Goal: Check status: Check status

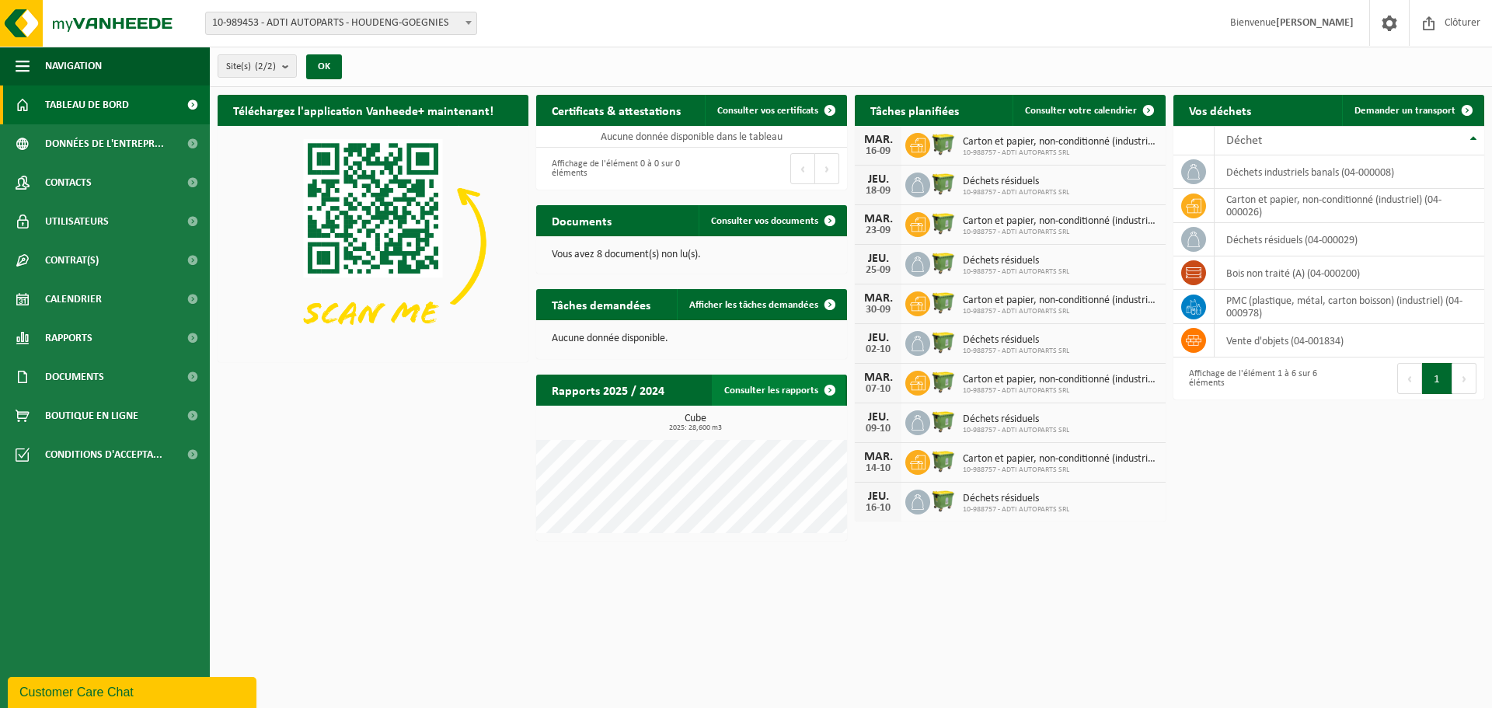
click at [801, 389] on link "Consulter les rapports" at bounding box center [779, 390] width 134 height 31
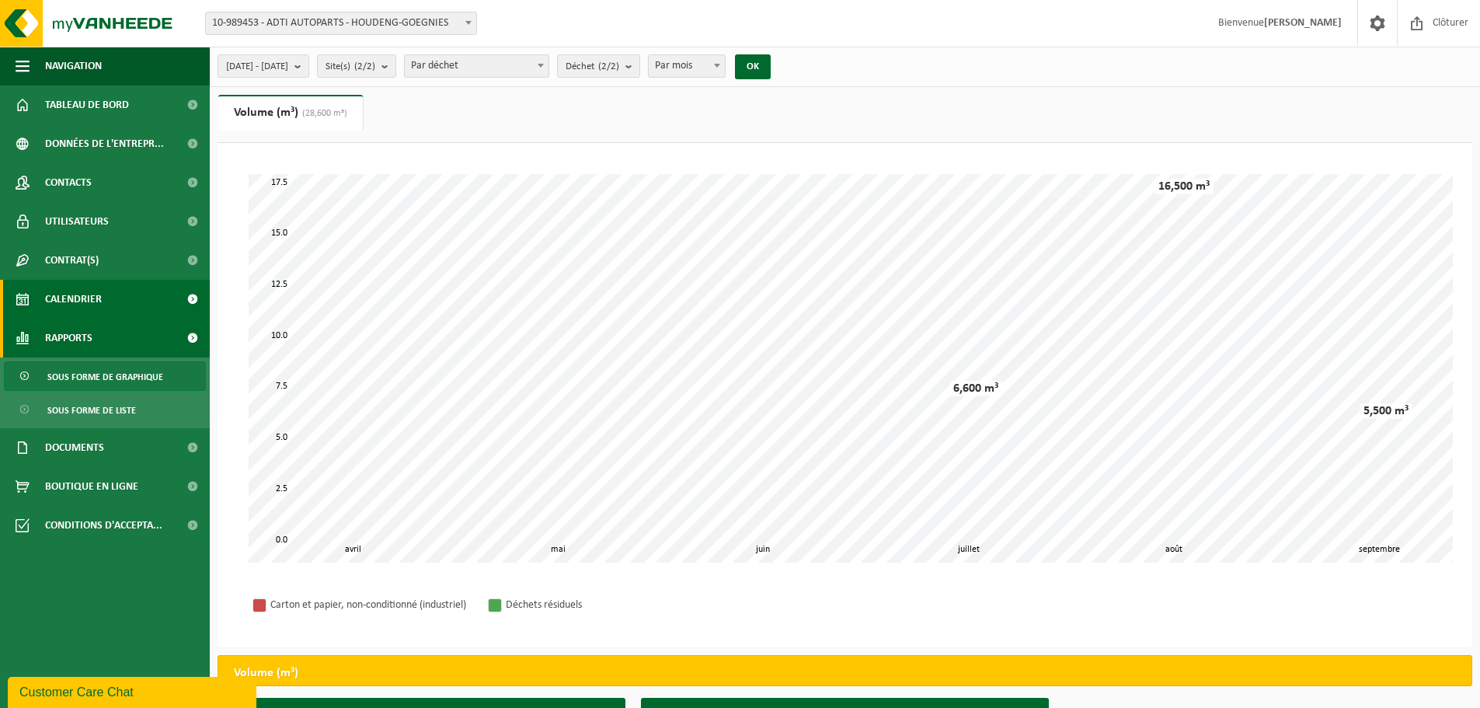
click at [64, 293] on span "Calendrier" at bounding box center [73, 299] width 57 height 39
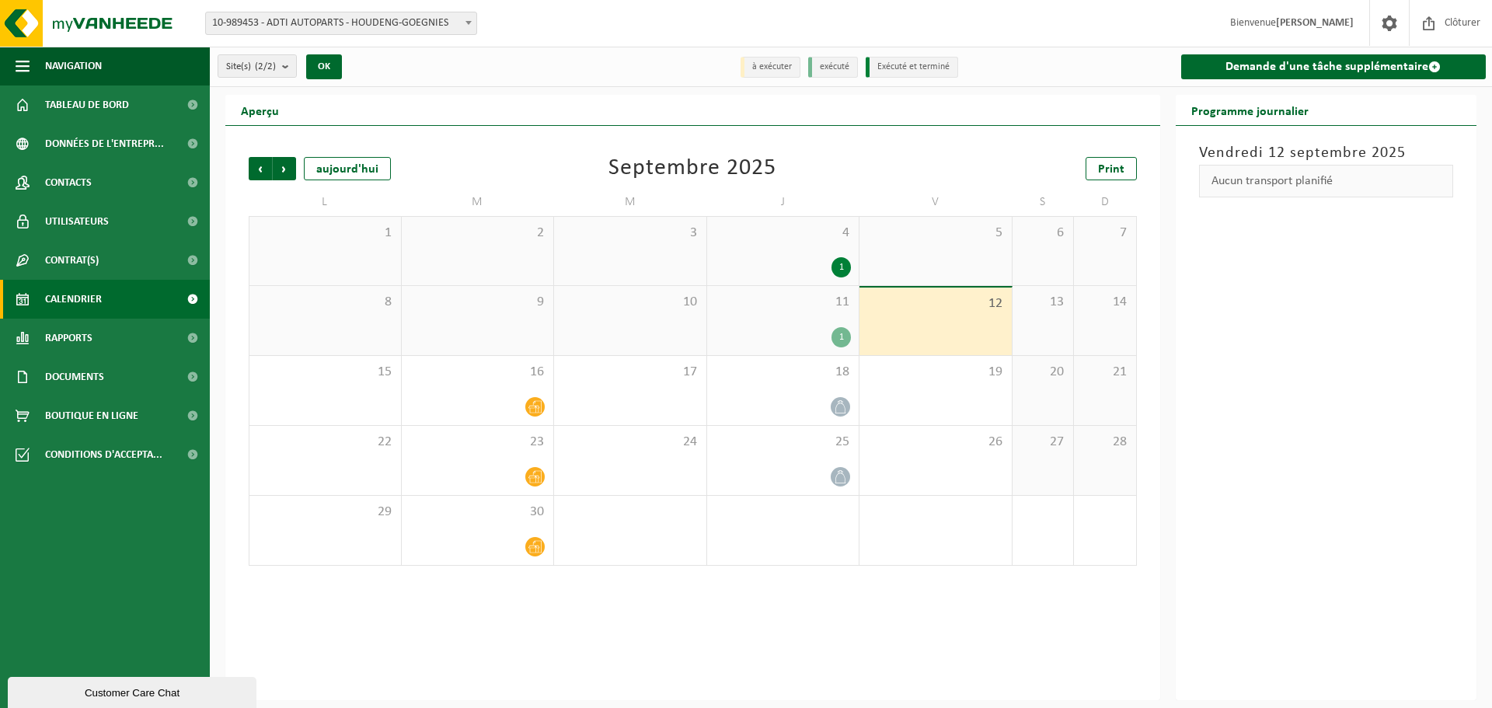
click at [841, 335] on div "1" at bounding box center [841, 337] width 19 height 20
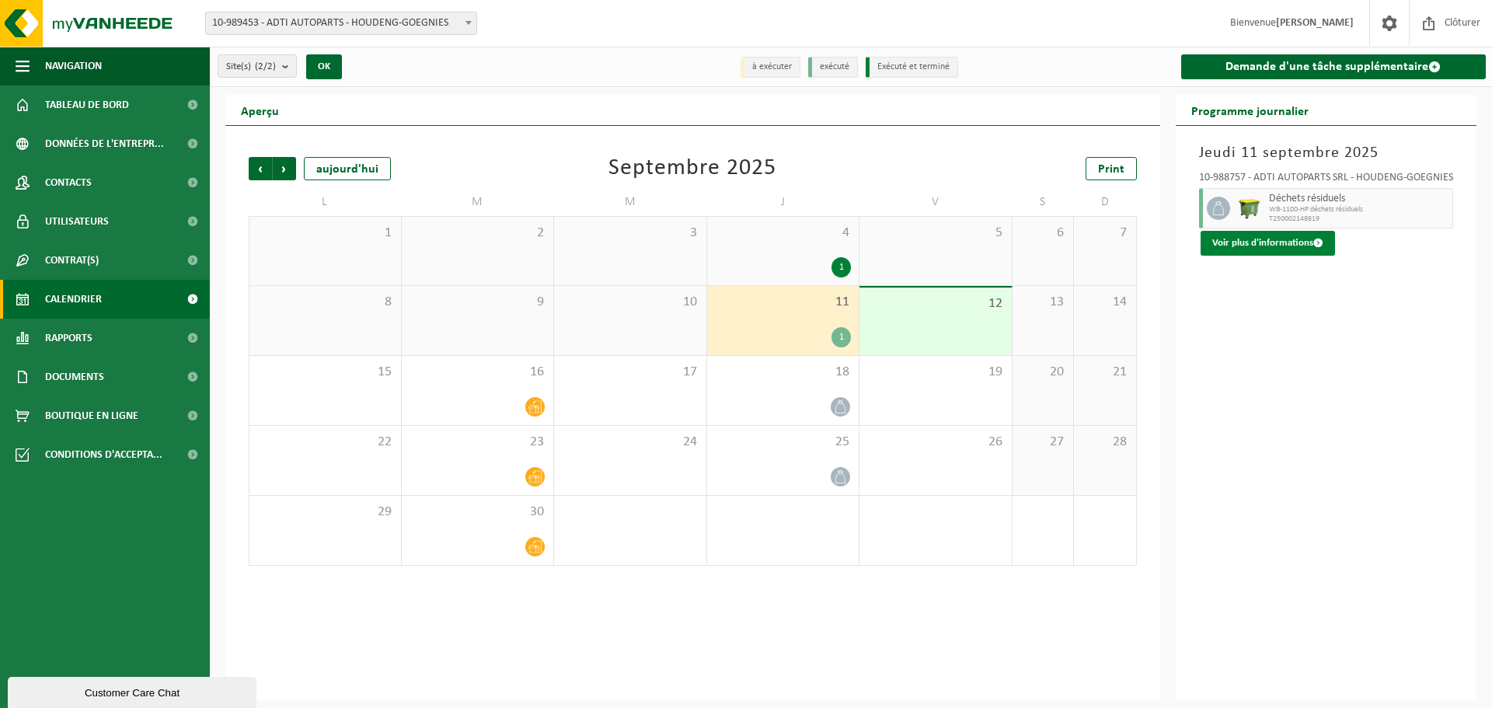
click at [1260, 245] on button "Voir plus d'informations" at bounding box center [1268, 243] width 134 height 25
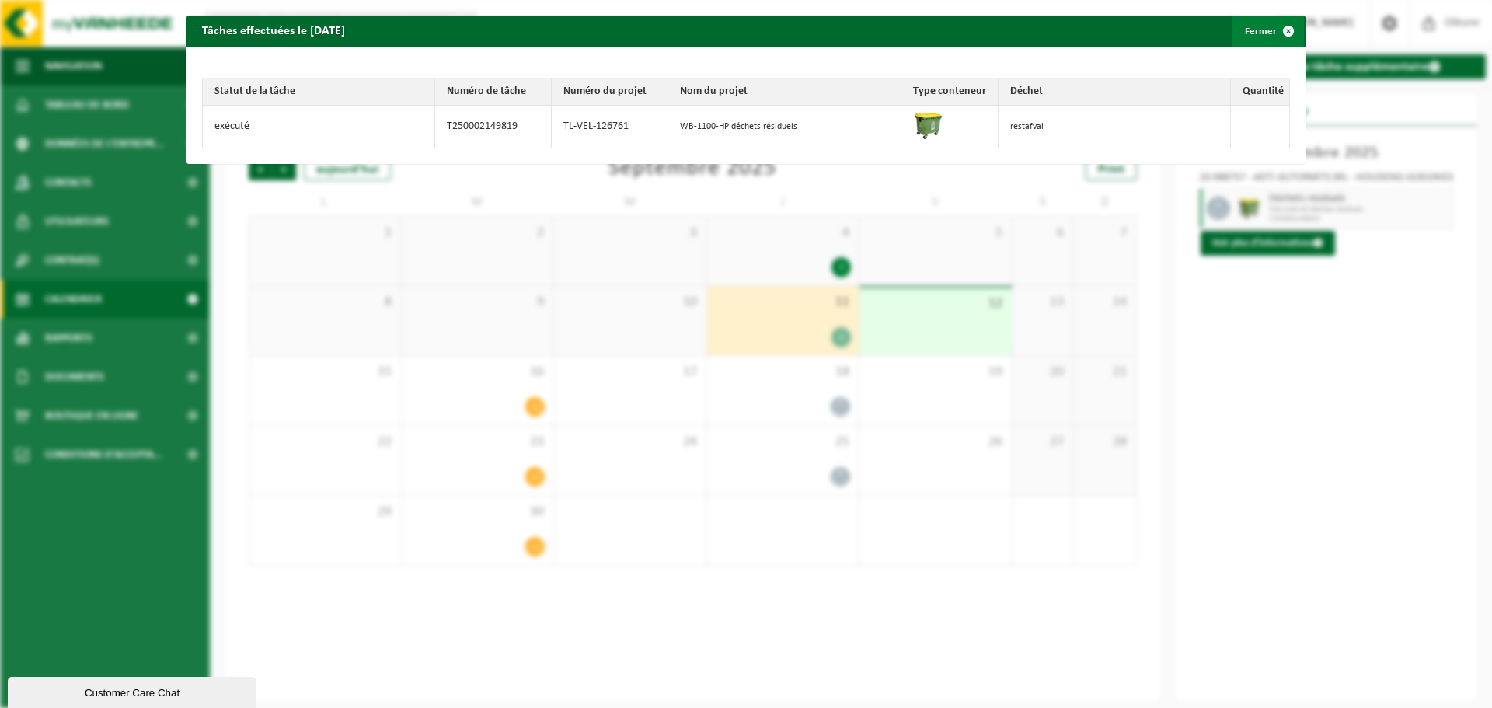
click at [1275, 24] on span "button" at bounding box center [1288, 31] width 31 height 31
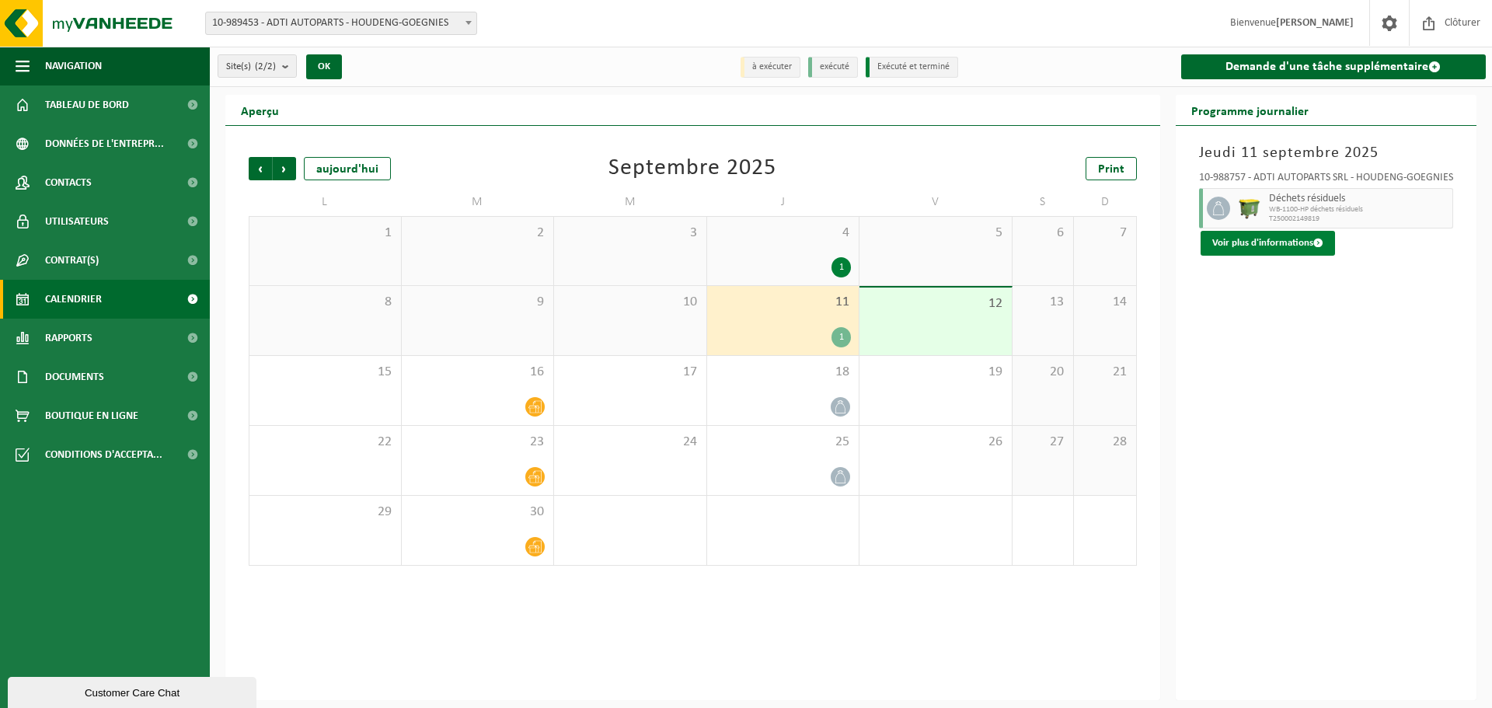
click at [1286, 231] on button "Voir plus d'informations" at bounding box center [1268, 243] width 134 height 25
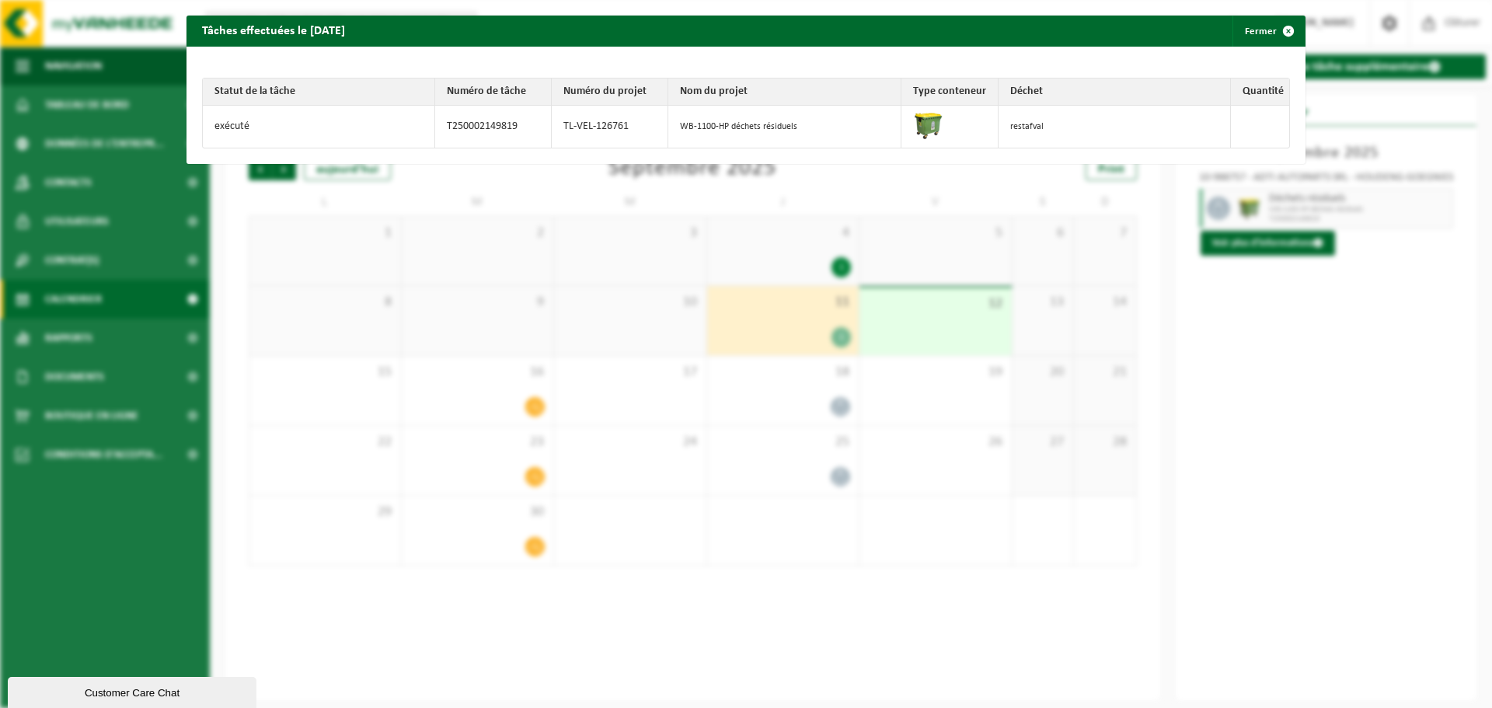
click at [1222, 267] on div "Tâches effectuées le 2025-09-11 Fermer Statut de la tâche Numéro de tâche Numér…" at bounding box center [746, 354] width 1492 height 708
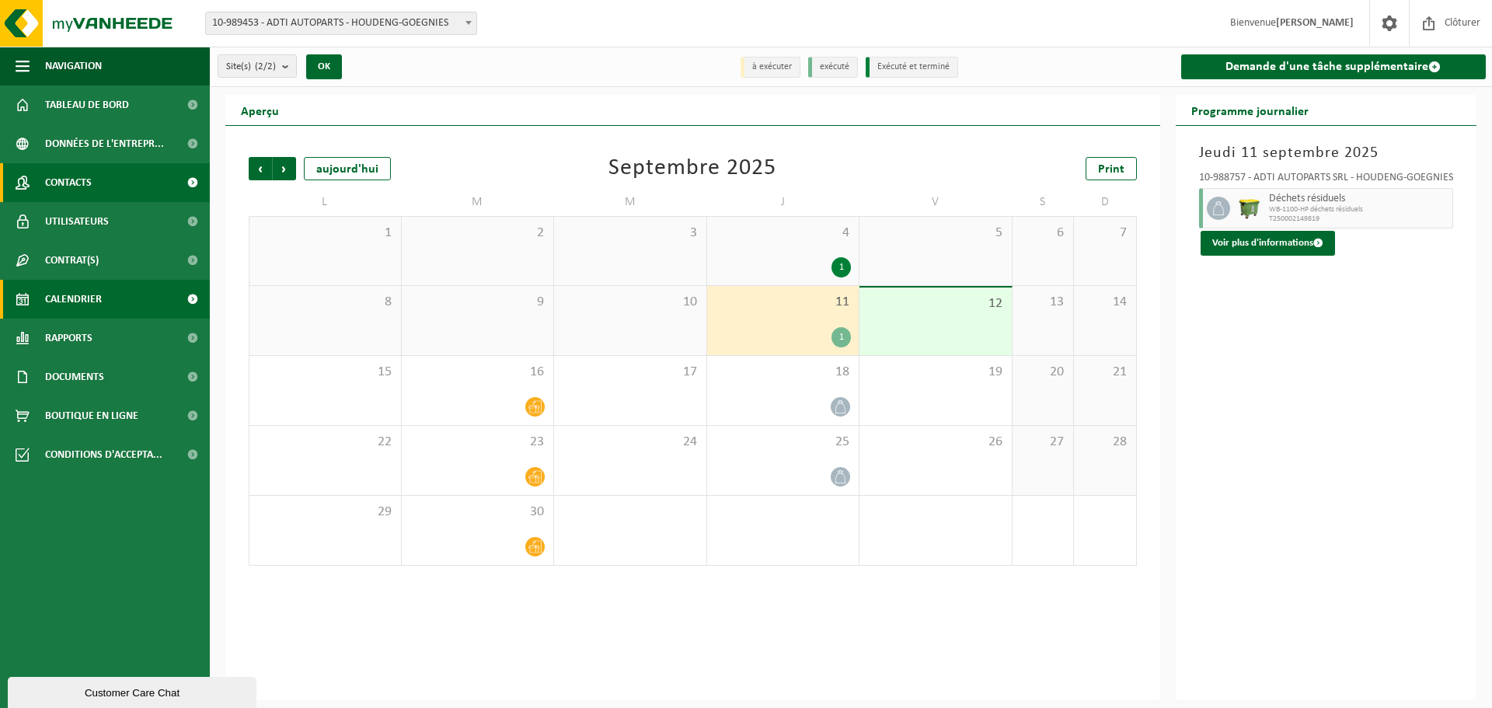
click at [116, 186] on link "Contacts" at bounding box center [105, 182] width 210 height 39
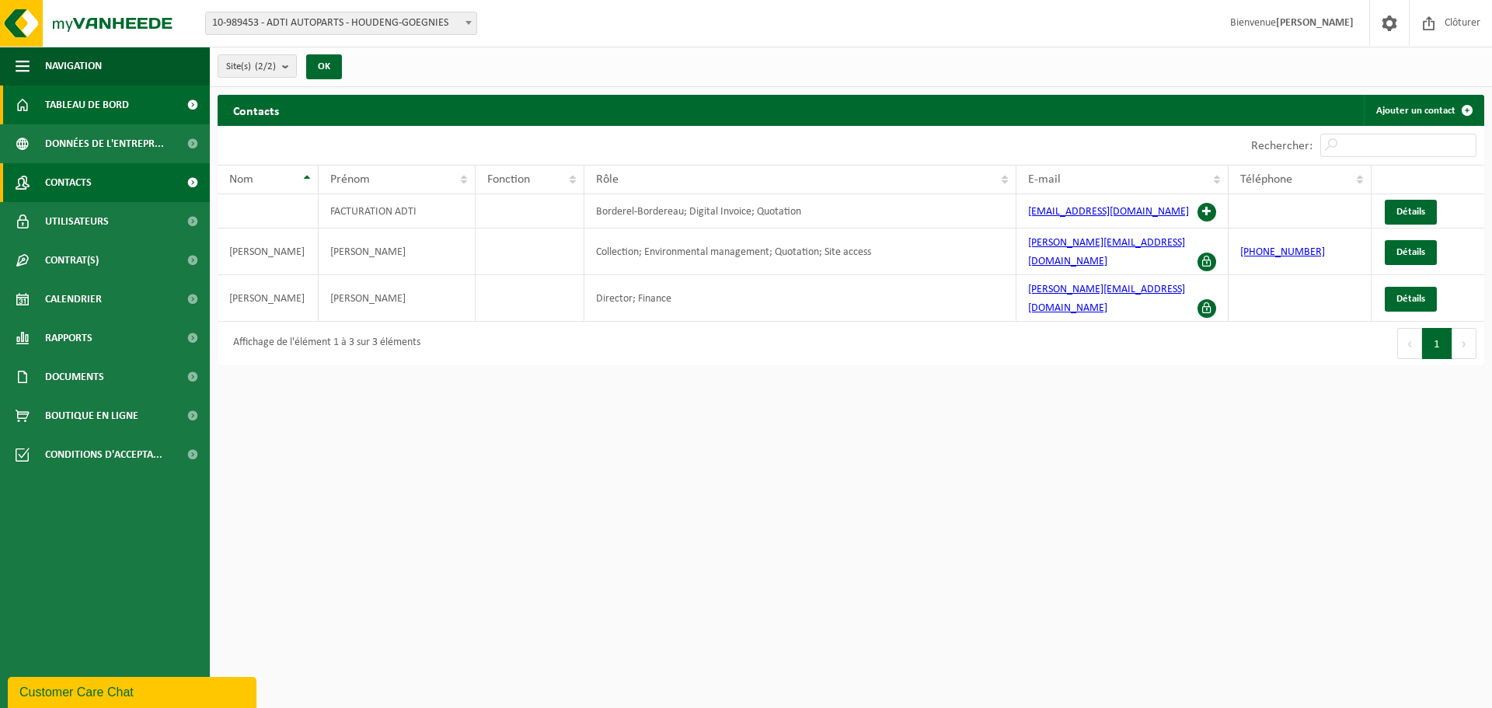
click at [148, 113] on link "Tableau de bord" at bounding box center [105, 104] width 210 height 39
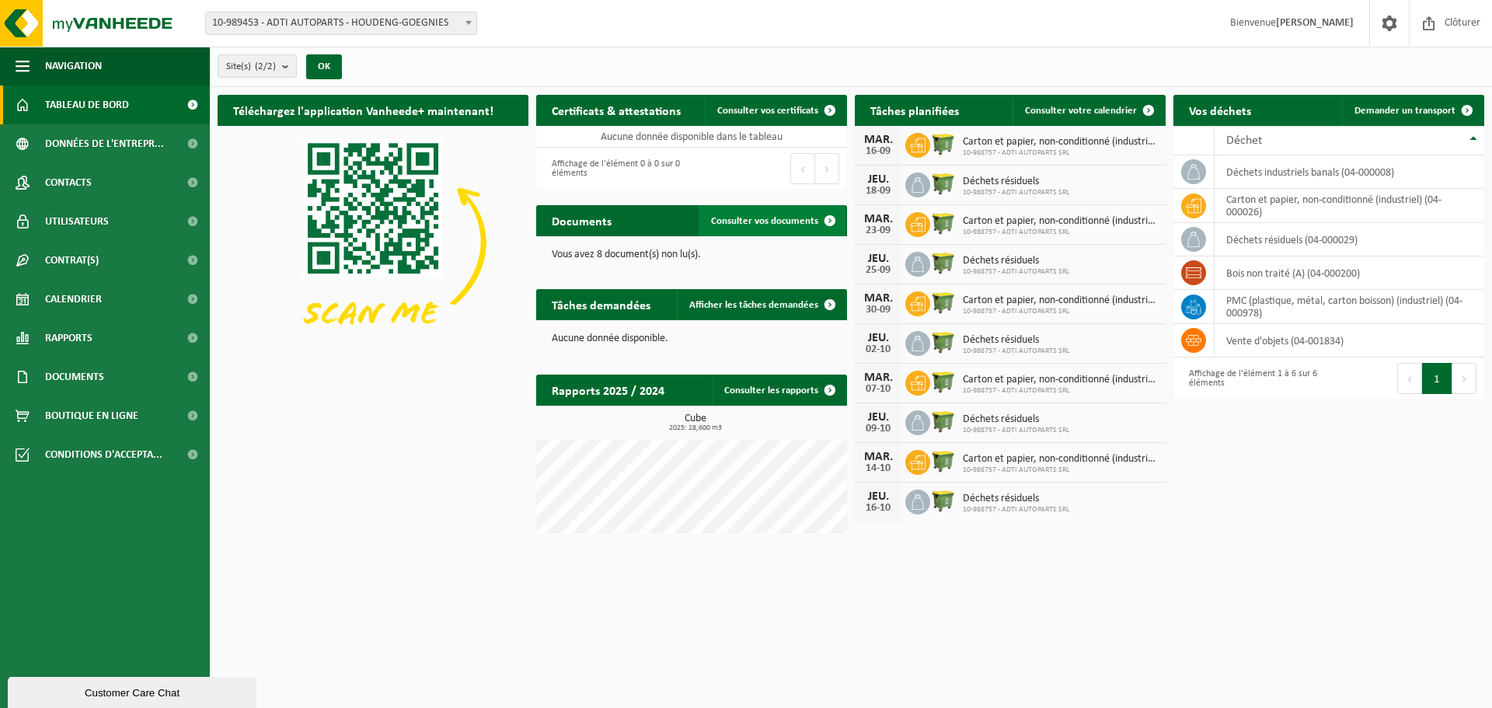
click at [745, 211] on link "Consulter vos documents" at bounding box center [772, 220] width 147 height 31
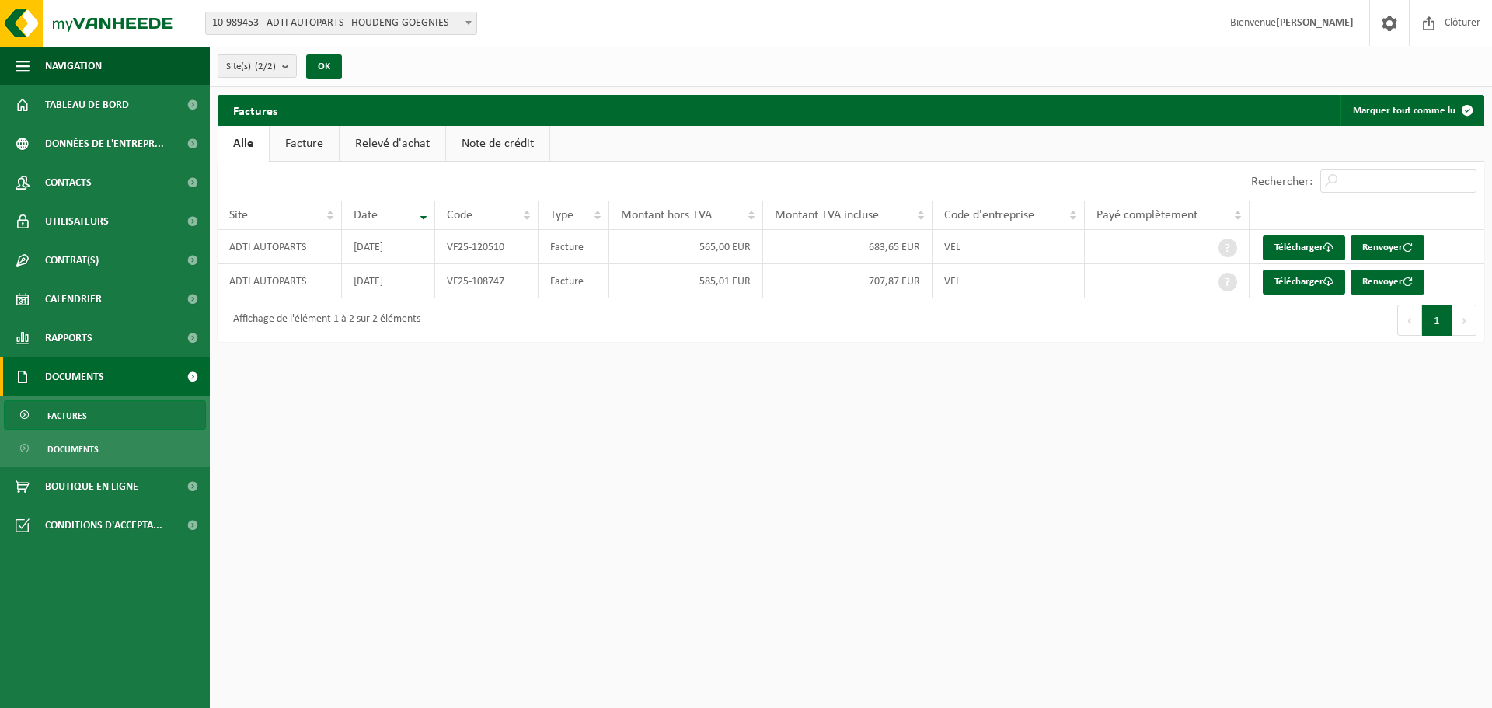
click at [541, 357] on html "Site: 10-989453 - ADTI AUTOPARTS - HOUDENG-GOEGNIES 10-988757 - ADTI AUTOPARTS …" at bounding box center [746, 354] width 1492 height 708
click at [108, 101] on span "Tableau de bord" at bounding box center [87, 104] width 84 height 39
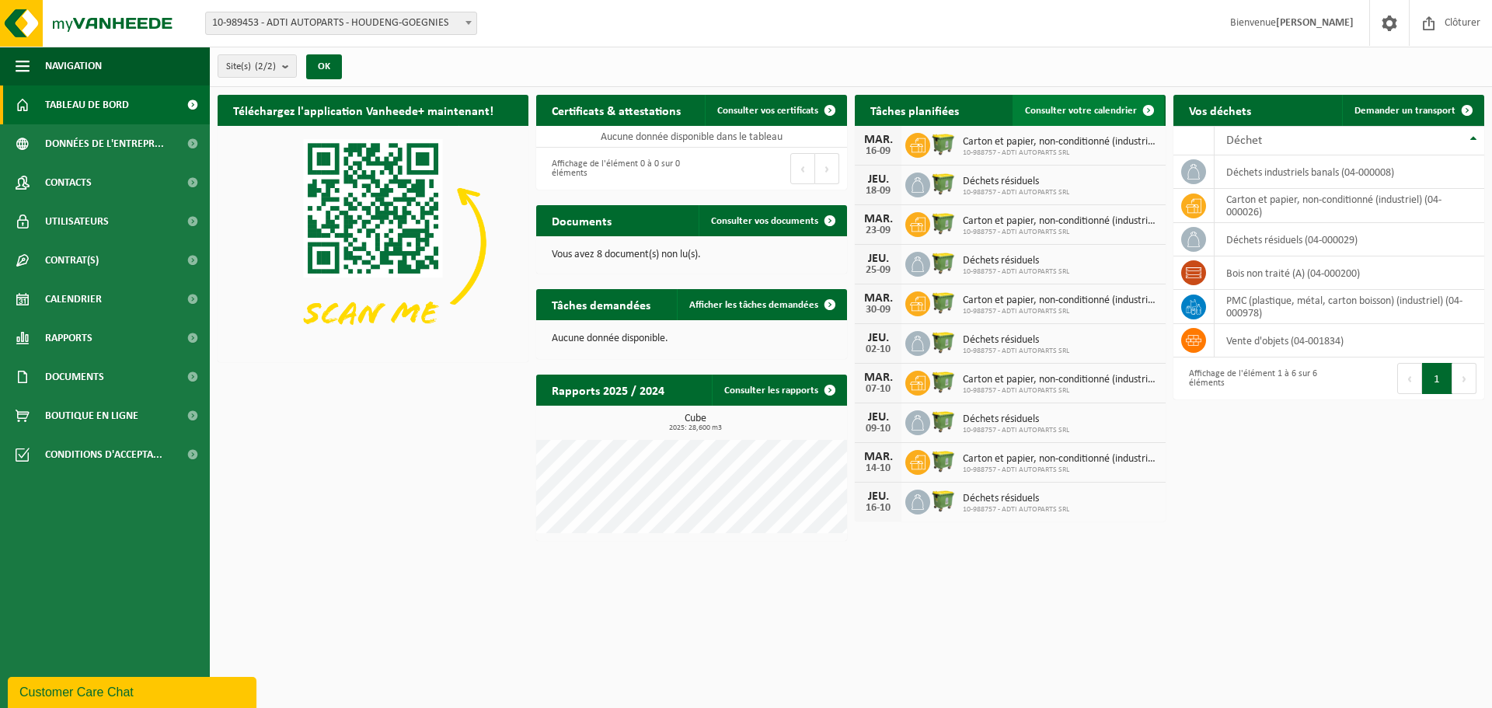
click at [1107, 106] on span "Consulter votre calendrier" at bounding box center [1081, 111] width 112 height 10
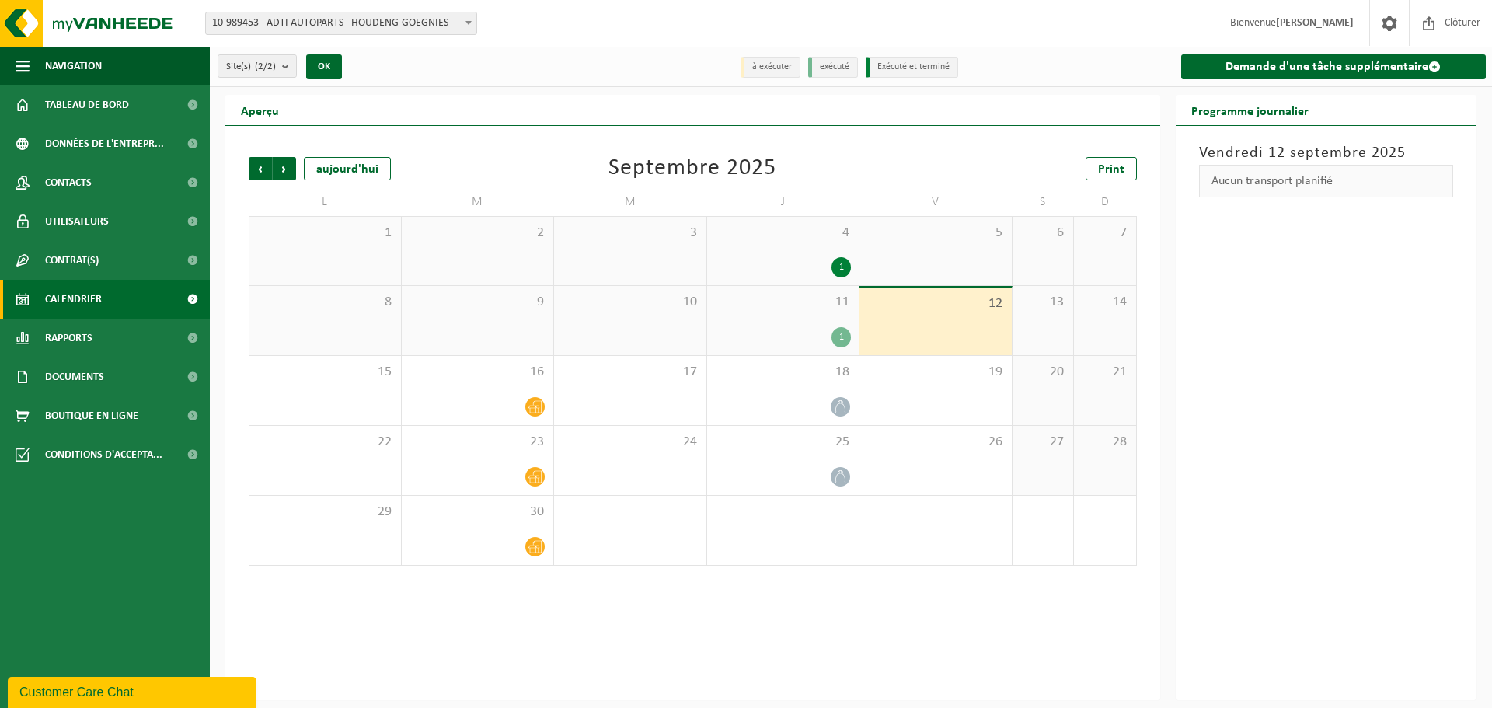
click at [836, 333] on div "1" at bounding box center [841, 337] width 19 height 20
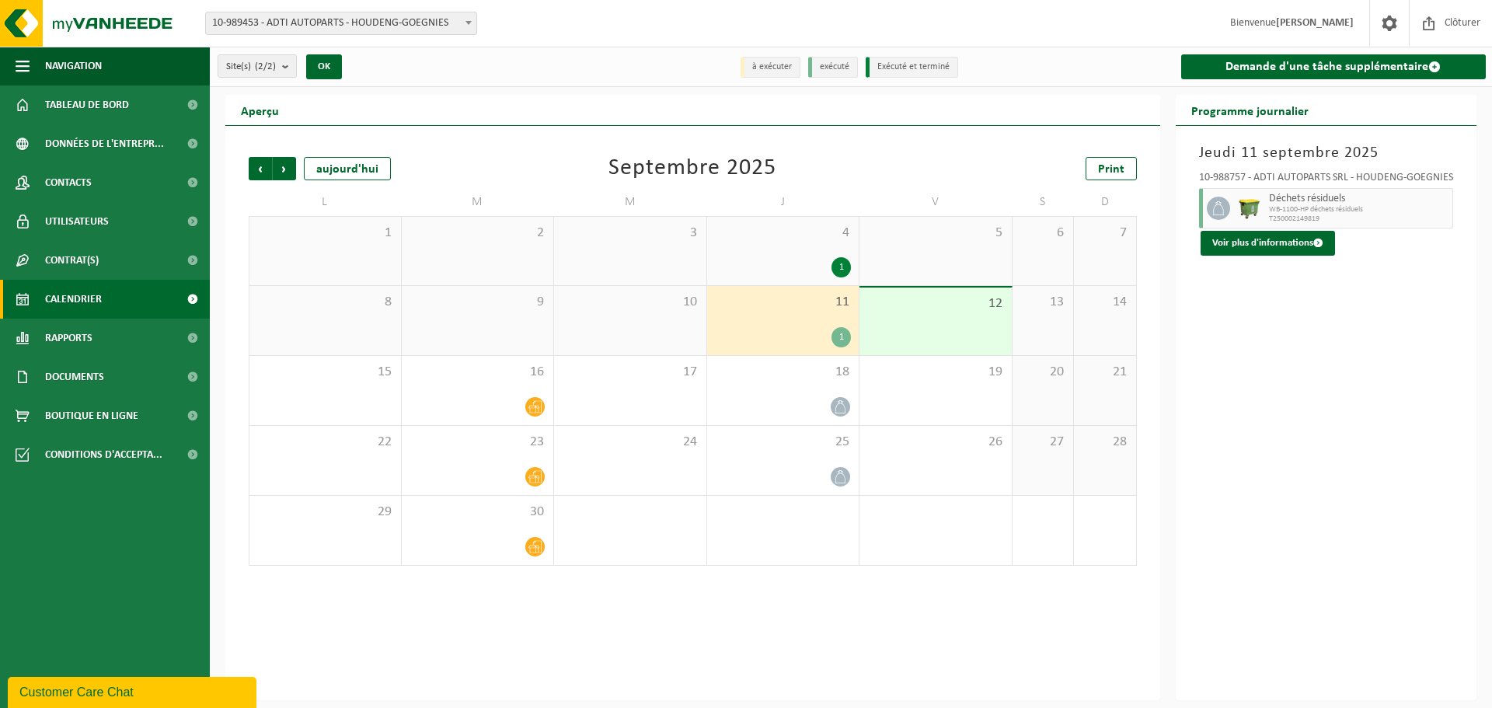
click at [1326, 332] on div "Jeudi 11 septembre 2025 10-988757 - ADTI AUTOPARTS SRL - HOUDENG-GOEGNIES Déche…" at bounding box center [1327, 413] width 302 height 574
click at [1260, 277] on div "Jeudi 11 septembre 2025 10-988757 - ADTI AUTOPARTS SRL - HOUDENG-GOEGNIES Déche…" at bounding box center [1327, 413] width 302 height 574
click at [847, 333] on div "1" at bounding box center [841, 337] width 19 height 20
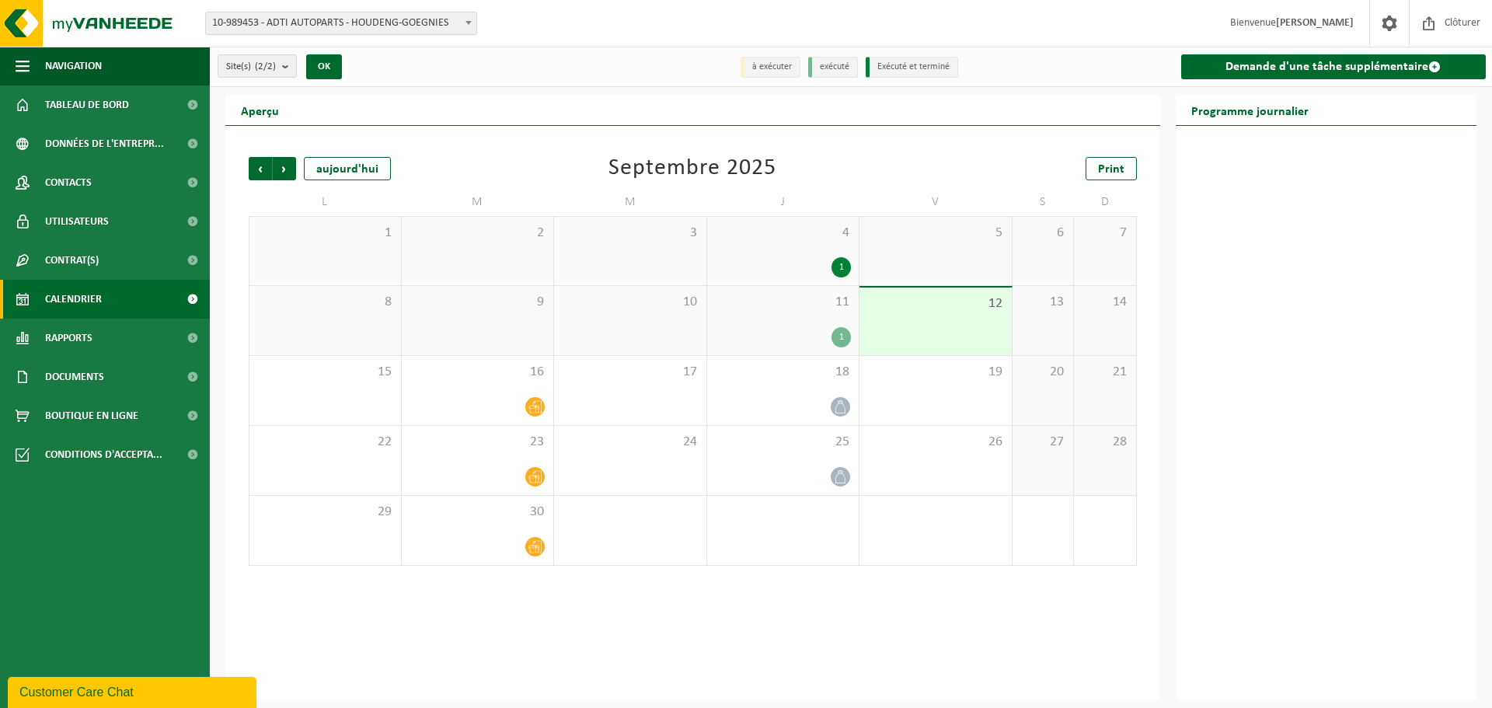
click at [810, 328] on div "1" at bounding box center [783, 337] width 137 height 20
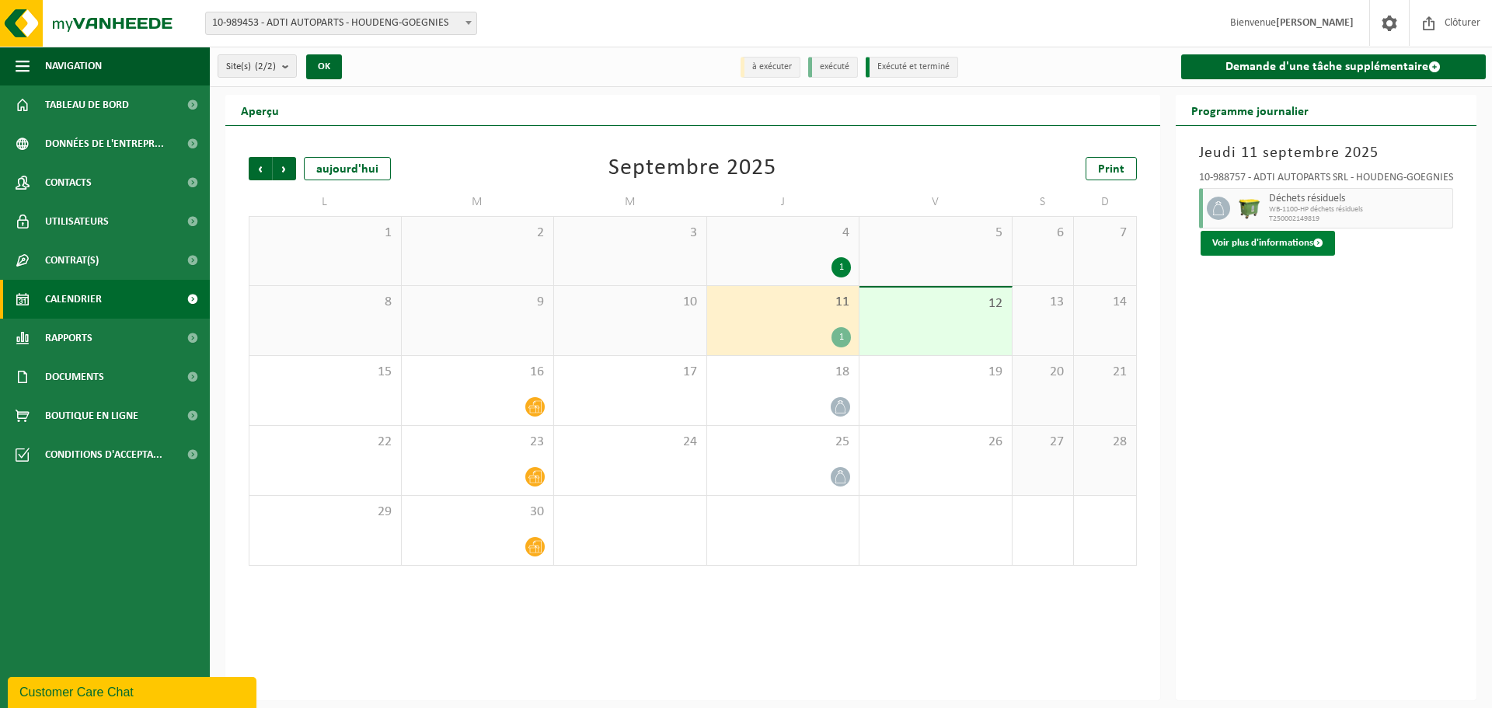
click at [1302, 244] on button "Voir plus d'informations" at bounding box center [1268, 243] width 134 height 25
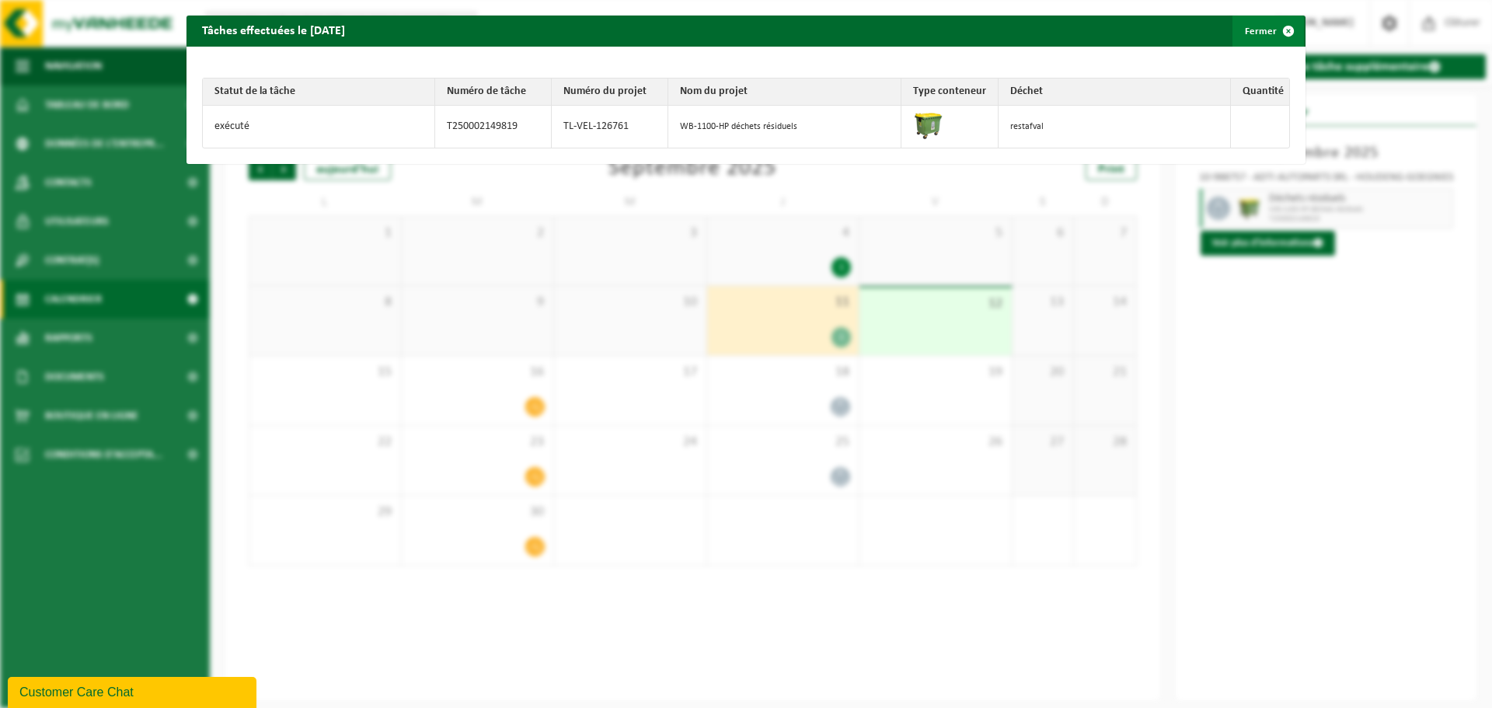
click at [1273, 33] on span "button" at bounding box center [1288, 31] width 31 height 31
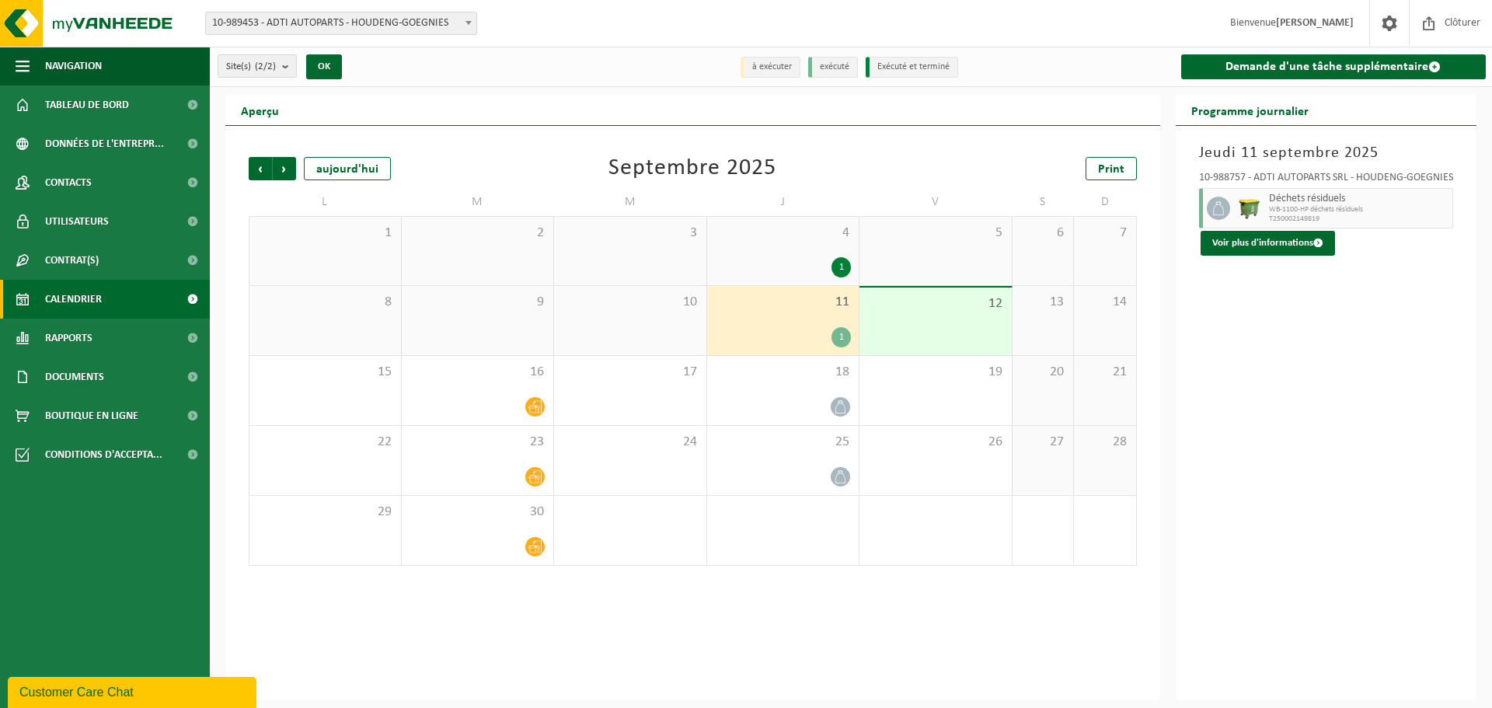
click at [800, 298] on span "11" at bounding box center [783, 302] width 137 height 17
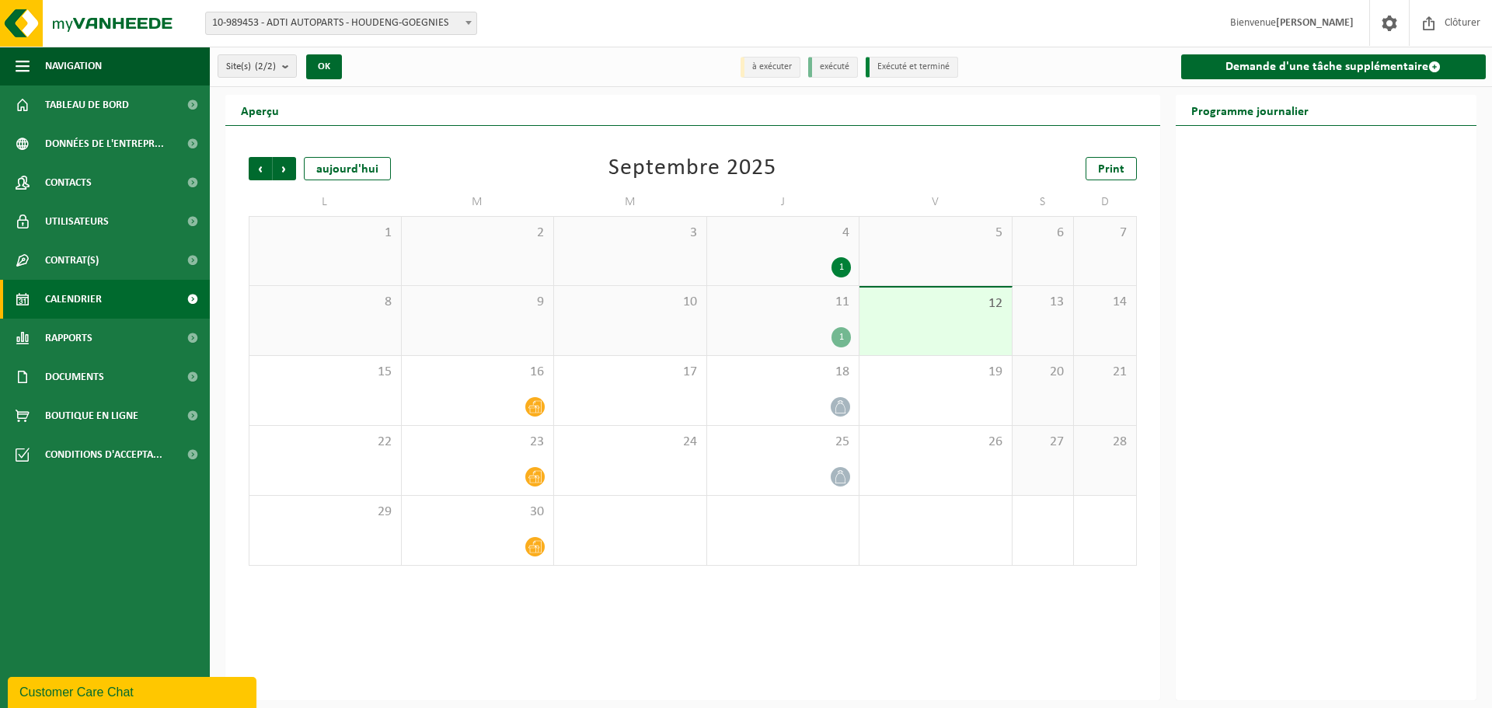
click at [800, 298] on span "11" at bounding box center [783, 302] width 137 height 17
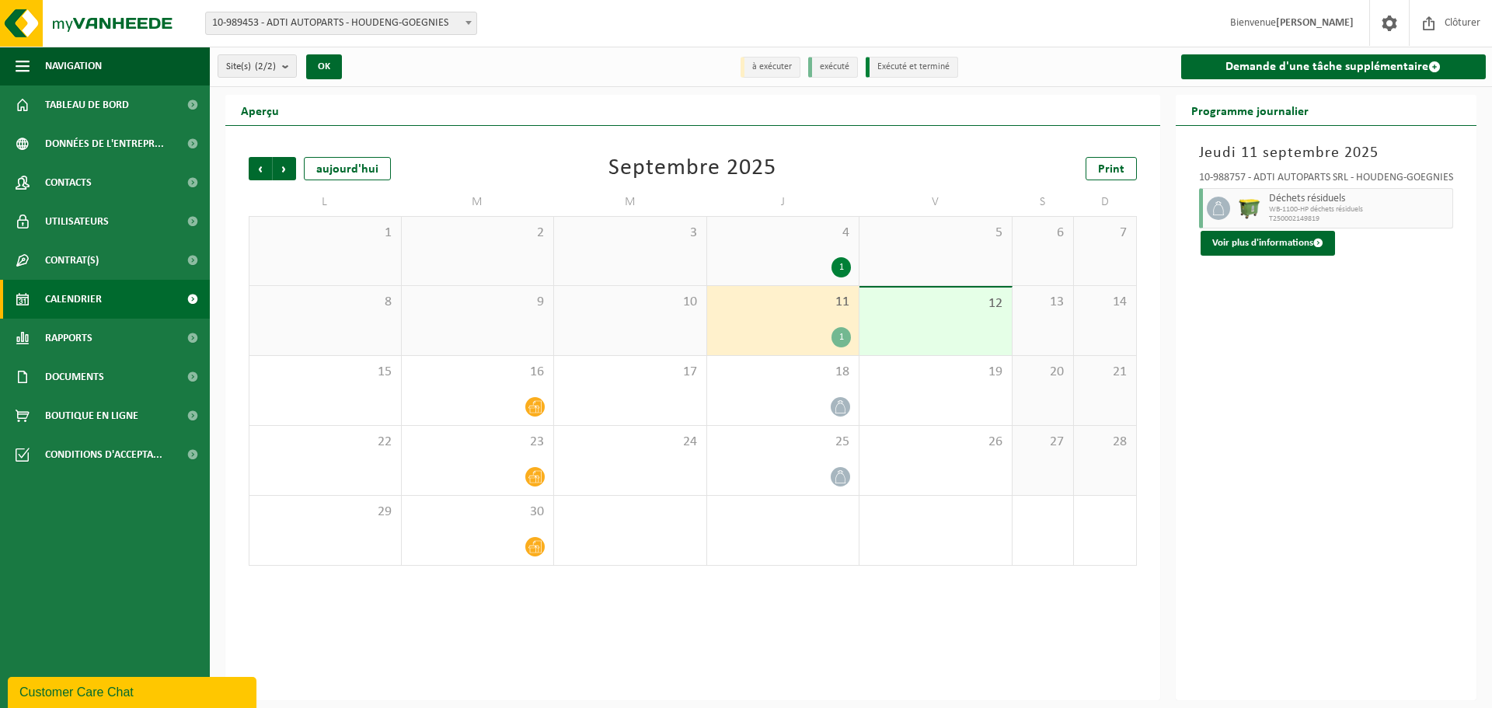
click at [901, 173] on div "Précédent Suivant aujourd'hui Septembre 2025 Print" at bounding box center [693, 168] width 888 height 23
